Goal: Check status: Check status

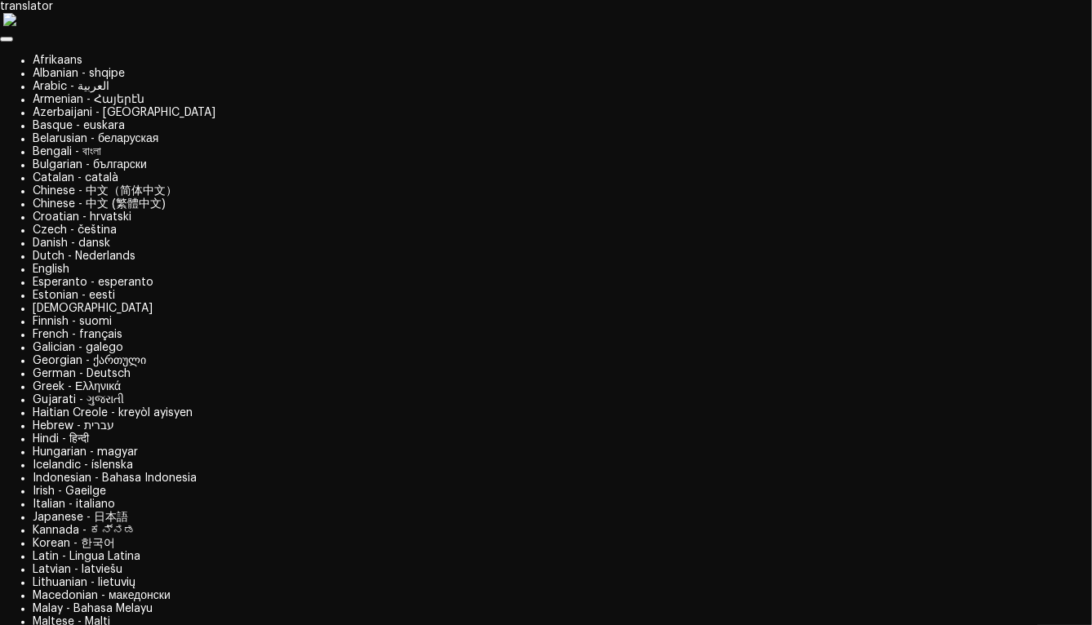
scroll to position [153, 0]
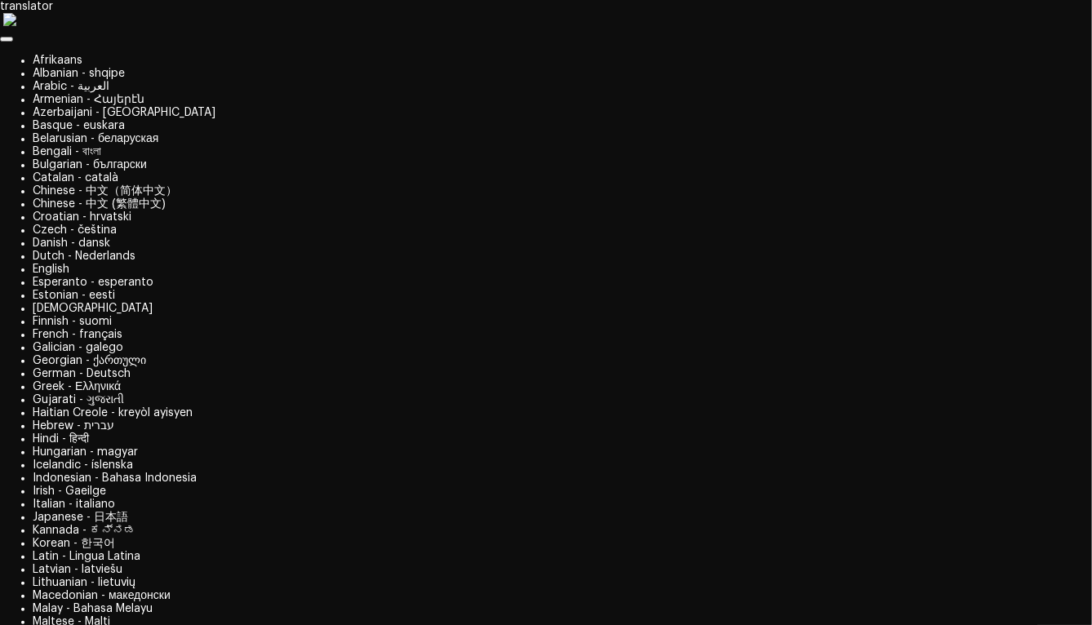
scroll to position [270, 0]
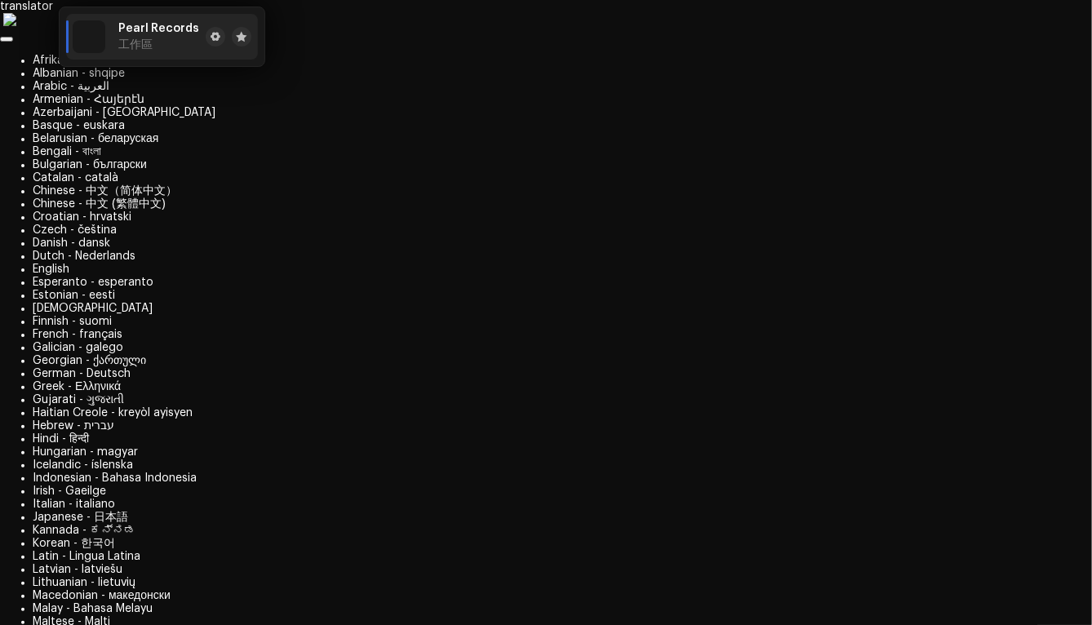
click at [125, 33] on span "Pearl Records" at bounding box center [158, 28] width 81 height 13
